Goal: Information Seeking & Learning: Find contact information

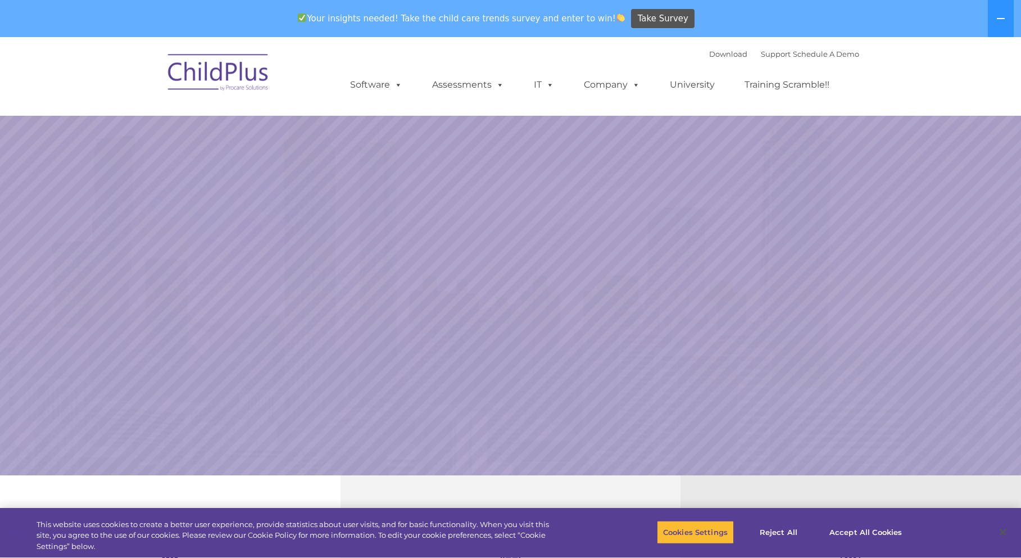
select select "MEDIUM"
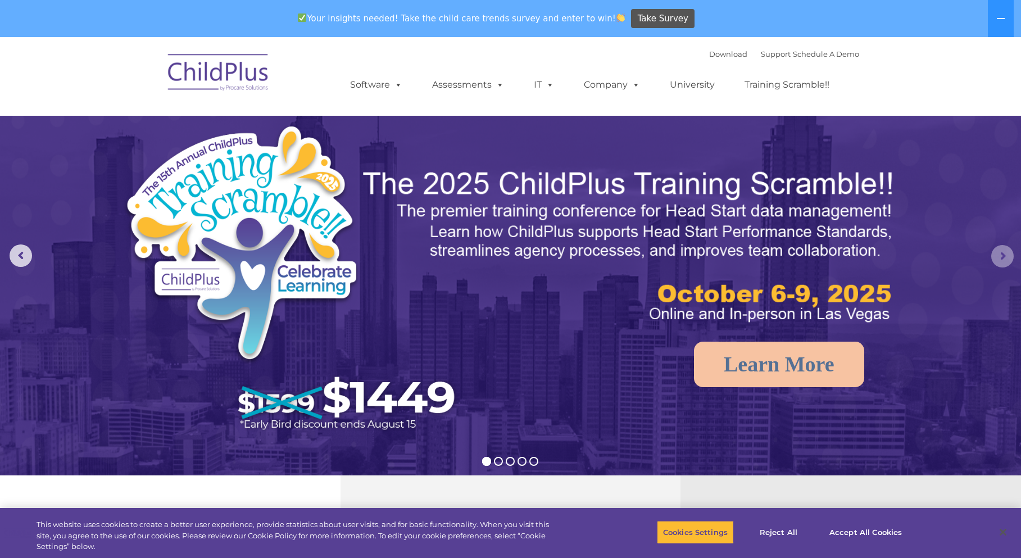
click at [1007, 259] on rs-arrow at bounding box center [1002, 256] width 22 height 22
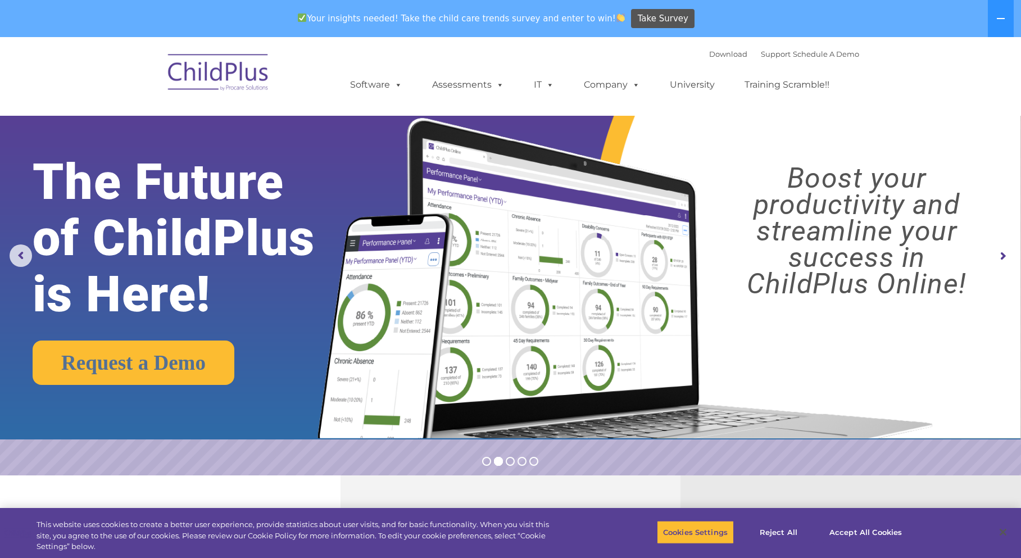
click at [1006, 259] on rs-arrow at bounding box center [1002, 256] width 22 height 22
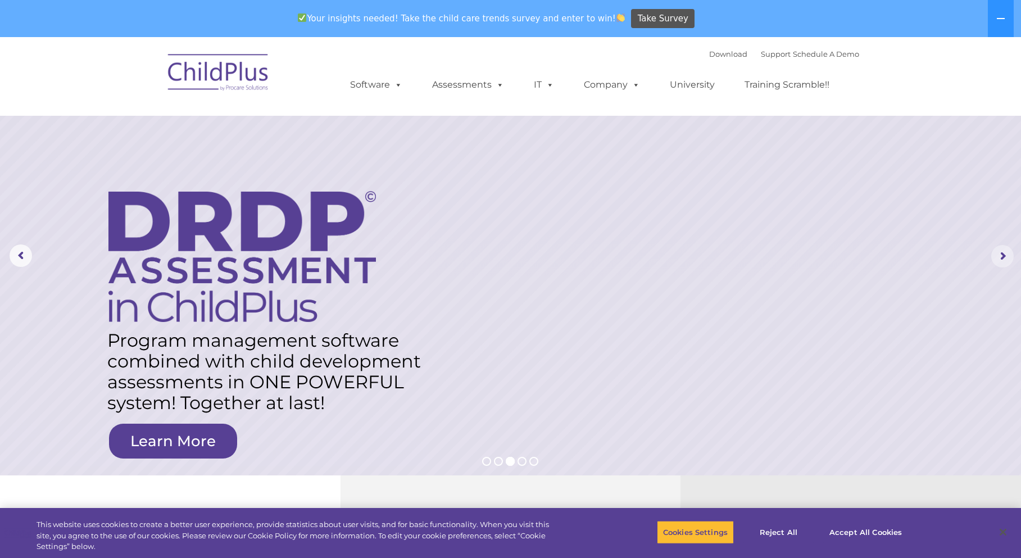
click at [1004, 257] on rs-arrow at bounding box center [1002, 256] width 22 height 22
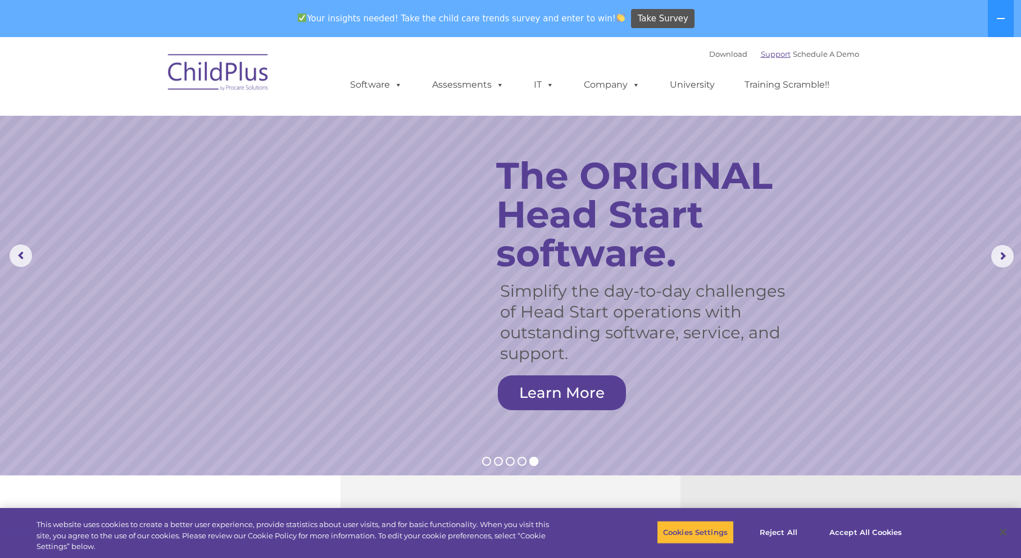
click at [769, 50] on link "Support" at bounding box center [776, 53] width 30 height 9
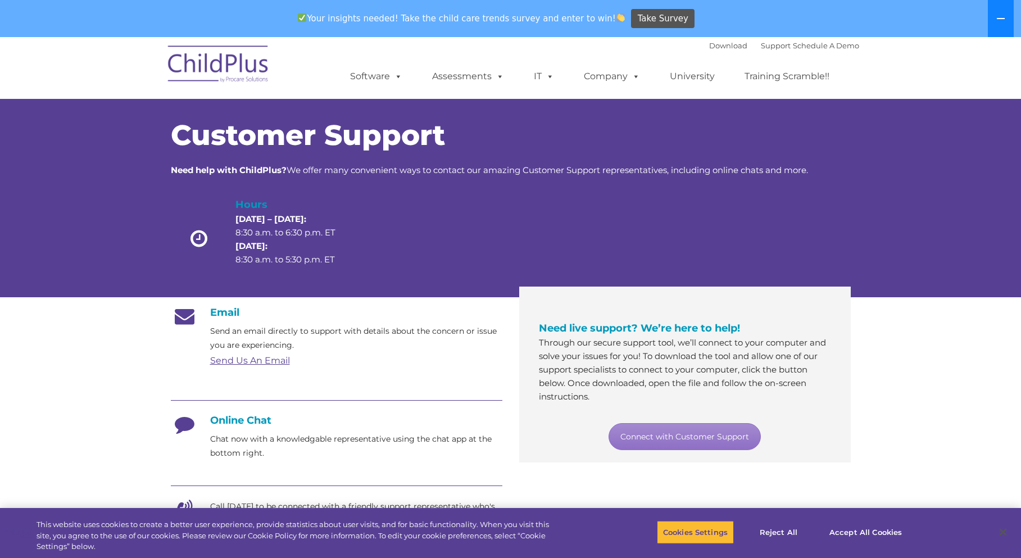
click at [1010, 24] on button at bounding box center [1001, 18] width 26 height 37
